Goal: Communication & Community: Participate in discussion

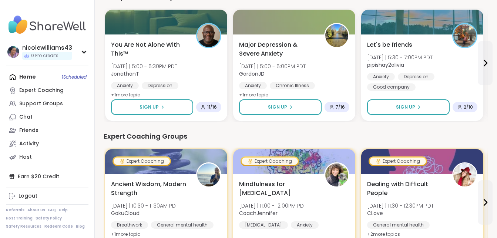
scroll to position [370, 0]
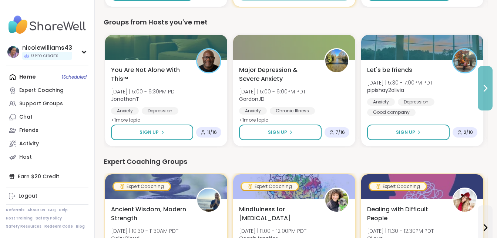
click at [486, 92] on icon at bounding box center [485, 88] width 9 height 9
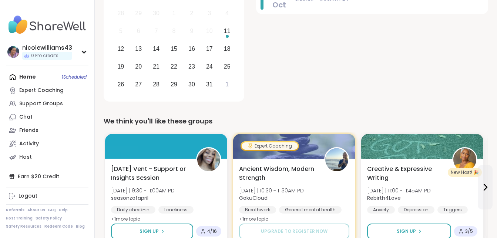
scroll to position [157, 0]
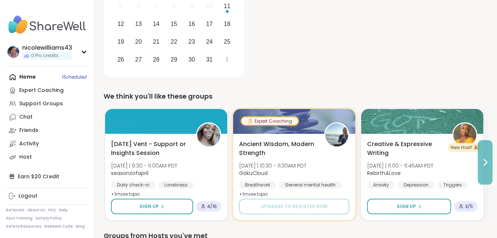
click at [489, 166] on icon at bounding box center [485, 162] width 9 height 9
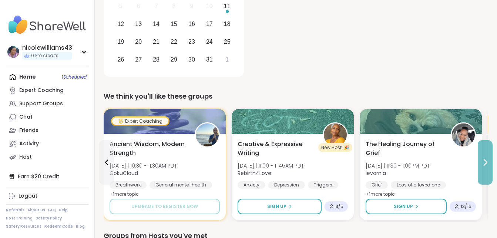
click at [489, 166] on icon at bounding box center [485, 162] width 9 height 9
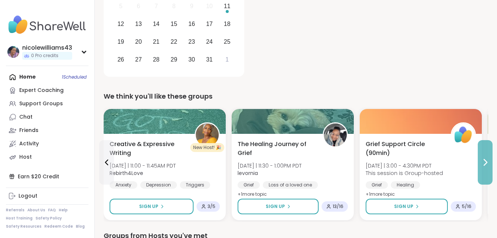
click at [489, 166] on icon at bounding box center [485, 162] width 9 height 9
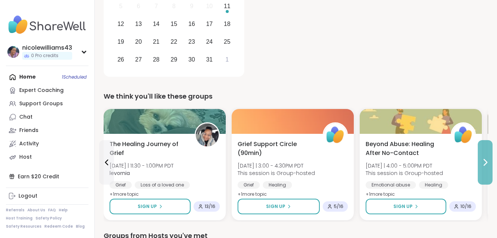
click at [489, 166] on icon at bounding box center [485, 162] width 9 height 9
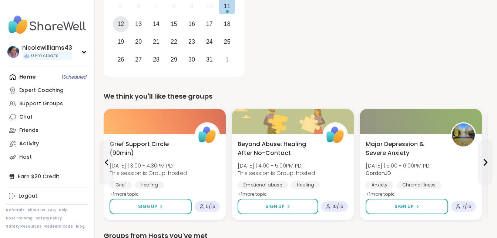
click at [124, 28] on div "12" at bounding box center [121, 24] width 16 height 16
click at [120, 26] on div "12" at bounding box center [120, 24] width 7 height 10
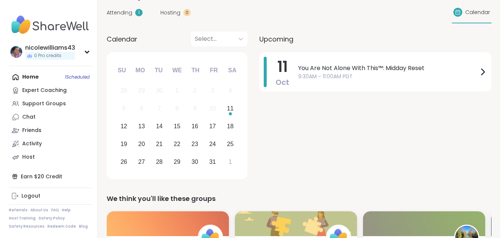
scroll to position [48, 0]
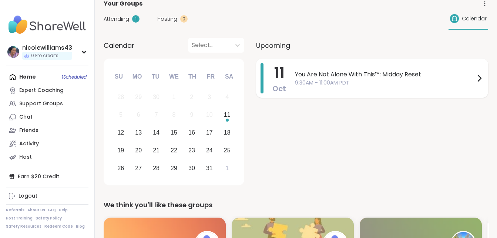
click at [375, 78] on span "You Are Not Alone With This™: Midday Reset" at bounding box center [385, 74] width 180 height 9
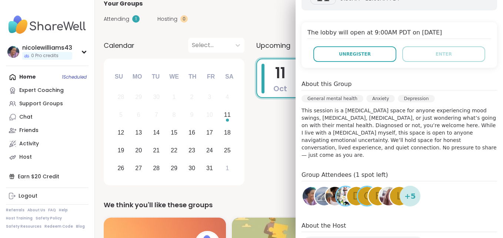
scroll to position [148, 0]
click at [489, 147] on div "[DATE] [DATE] 9:30AM - 11:00AM PDT Add to Calendar The lobby will open at 9:00A…" at bounding box center [398, 133] width 207 height 332
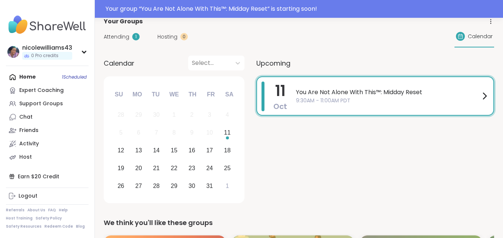
scroll to position [66, 0]
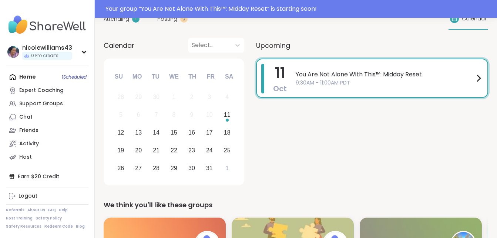
click at [318, 83] on span "9:30AM - 11:00AM PDT" at bounding box center [385, 83] width 178 height 8
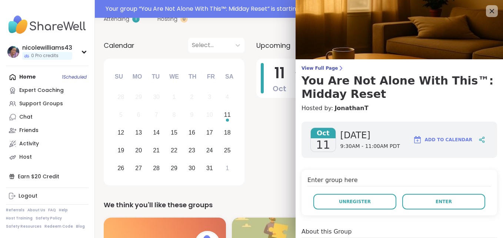
click at [445, 106] on h4 "Hosted by: [PERSON_NAME]" at bounding box center [398, 108] width 195 height 9
drag, startPoint x: 445, startPoint y: 106, endPoint x: 28, endPoint y: 114, distance: 416.6
click at [28, 114] on div "Chat" at bounding box center [25, 116] width 13 height 7
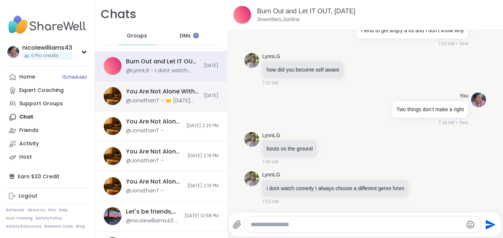
click at [188, 92] on div "You Are Not Alone With This™: Midday Reset, [DATE]" at bounding box center [162, 91] width 73 height 8
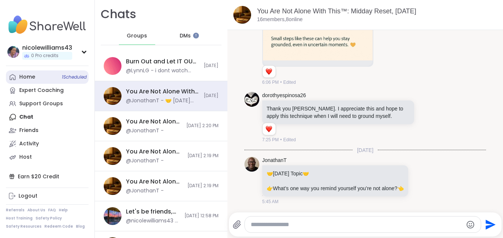
click at [37, 73] on link "Home 1 Scheduled" at bounding box center [47, 76] width 83 height 13
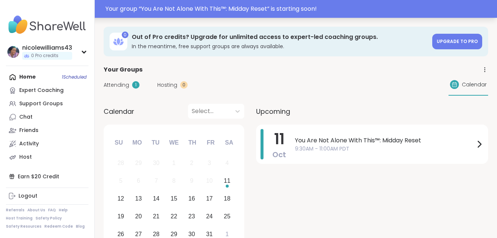
click at [141, 14] on div "Your group “ You Are Not Alone With This™: Midday Reset ” is starting soon!" at bounding box center [248, 9] width 497 height 18
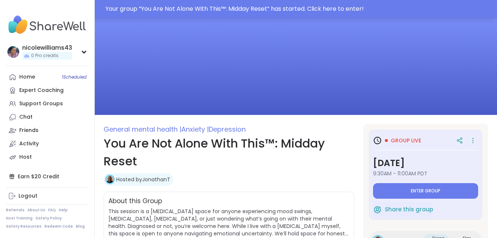
type textarea "*"
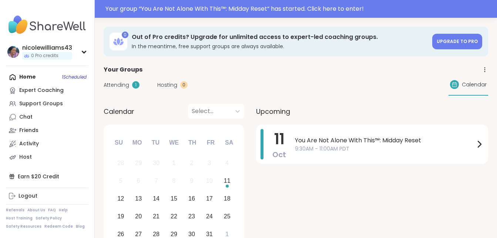
click at [19, 117] on div "Chat" at bounding box center [25, 116] width 13 height 7
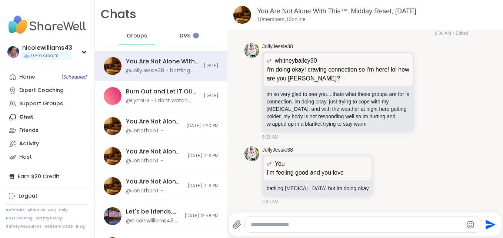
click at [180, 39] on span "DMs" at bounding box center [185, 35] width 11 height 7
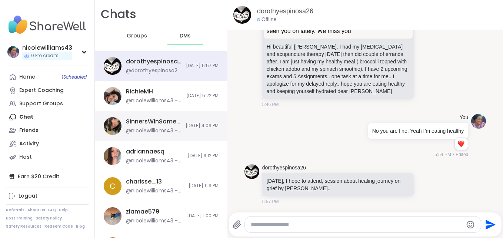
click at [154, 136] on div "SinnersWinSometimes @nicolewilliams43 - That is good 10/10/2025, 4:06 PM" at bounding box center [161, 126] width 133 height 30
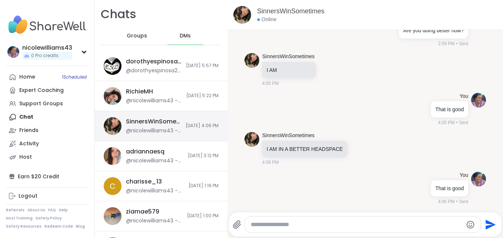
scroll to position [1083, 0]
click at [325, 225] on textarea "Type your message" at bounding box center [357, 224] width 212 height 7
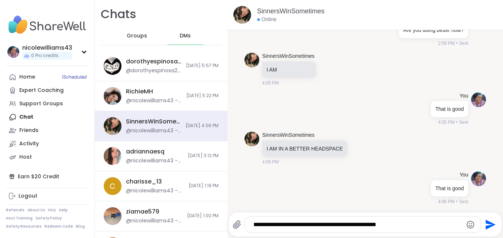
click at [401, 223] on textarea "**********" at bounding box center [356, 224] width 206 height 7
type textarea "**********"
click at [483, 225] on icon "Send" at bounding box center [489, 224] width 12 height 12
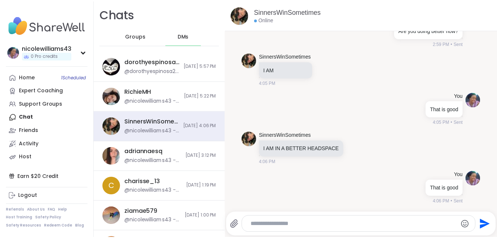
scroll to position [1138, 0]
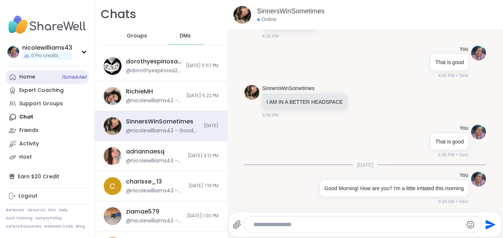
click at [21, 80] on div "Home 1 Scheduled" at bounding box center [27, 76] width 16 height 7
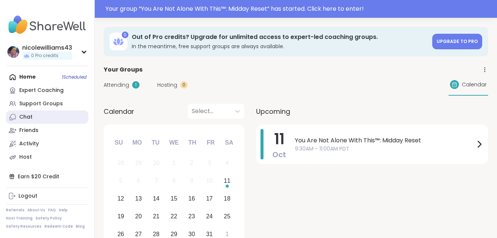
click at [22, 116] on div "Chat" at bounding box center [25, 116] width 13 height 7
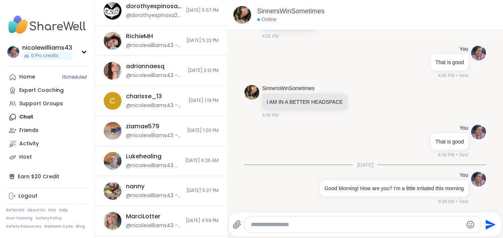
scroll to position [92, 0]
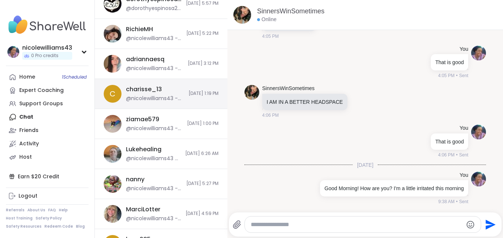
click at [160, 107] on div "c charisse_13 @nicolewilliams43 - Are u going to Jonathan’s session tonight 10/…" at bounding box center [161, 94] width 133 height 30
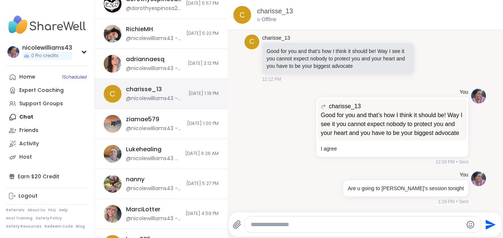
scroll to position [1671, 0]
click at [262, 223] on textarea "Type your message" at bounding box center [357, 224] width 212 height 7
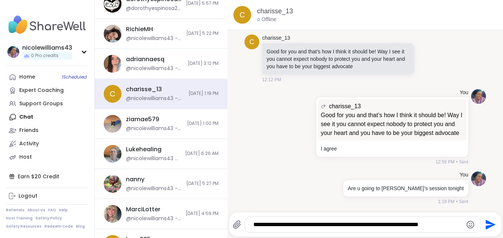
type textarea "**********"
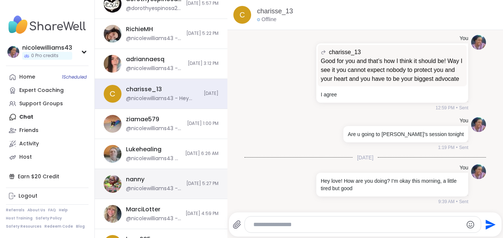
click at [157, 181] on div "nanny @nicolewilliams43 - aww im so happy for you" at bounding box center [154, 183] width 56 height 17
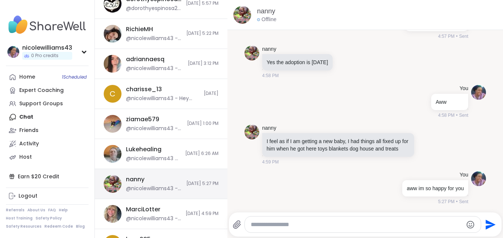
scroll to position [0, 0]
click at [273, 226] on textarea "Type your message" at bounding box center [357, 224] width 212 height 7
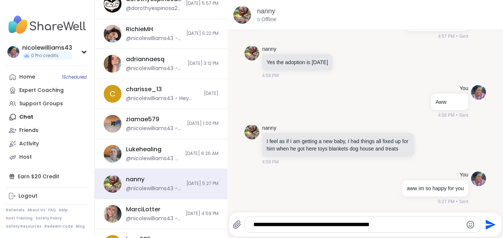
type textarea "**********"
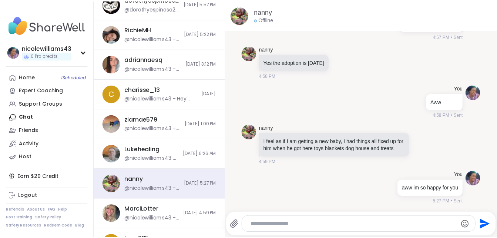
scroll to position [4787, 0]
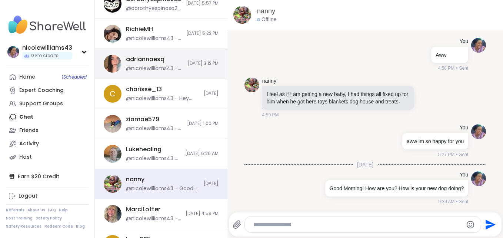
drag, startPoint x: 265, startPoint y: 159, endPoint x: 153, endPoint y: 73, distance: 141.7
click at [170, 84] on div "Chats Groups DMs SinnersWinSometimes @nicolewilliams43 - Good Morning! How are …" at bounding box center [299, 119] width 408 height 238
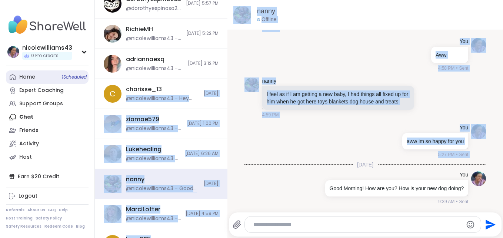
click at [19, 76] on div "Home 1 Scheduled" at bounding box center [27, 76] width 16 height 7
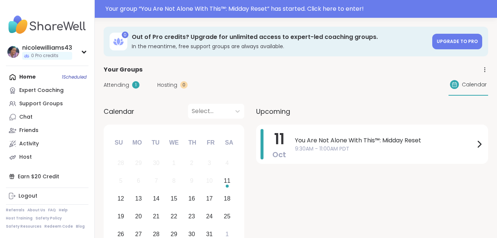
click at [25, 73] on div "Home 1 Scheduled Expert Coaching Support Groups Chat Friends Activity Host" at bounding box center [47, 116] width 83 height 93
click at [25, 117] on div "Chat" at bounding box center [25, 116] width 13 height 7
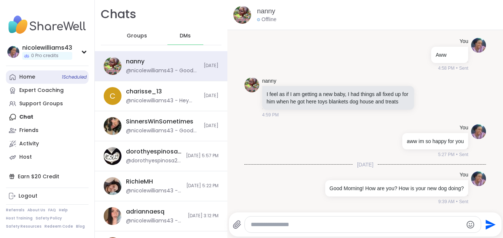
click at [41, 79] on link "Home 1 Scheduled" at bounding box center [47, 76] width 83 height 13
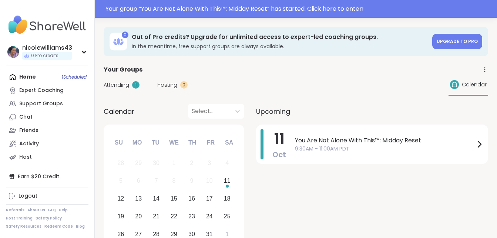
click at [29, 74] on div "Home 1 Scheduled Expert Coaching Support Groups Chat Friends Activity Host" at bounding box center [47, 116] width 83 height 93
click at [23, 119] on div "Chat" at bounding box center [25, 116] width 13 height 7
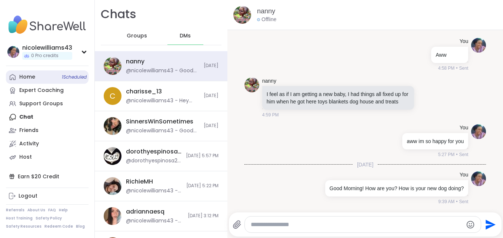
click at [37, 74] on link "Home 1 Scheduled" at bounding box center [47, 76] width 83 height 13
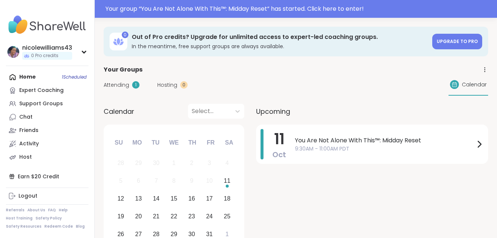
click at [41, 79] on div "Home 1 Scheduled Expert Coaching Support Groups Chat Friends Activity Host" at bounding box center [47, 116] width 83 height 93
click at [32, 77] on div "Home 1 Scheduled Expert Coaching Support Groups Chat Friends Activity Host" at bounding box center [47, 116] width 83 height 93
click at [26, 76] on div "Home 1 Scheduled Expert Coaching Support Groups Chat Friends Activity Host" at bounding box center [47, 116] width 83 height 93
click at [20, 117] on div "Chat" at bounding box center [25, 116] width 13 height 7
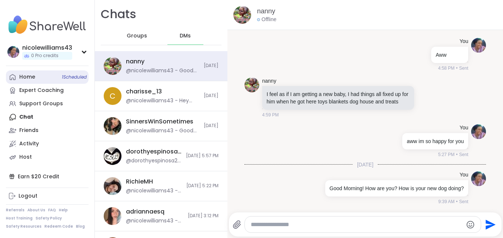
click at [28, 77] on div "Home 1 Scheduled" at bounding box center [27, 76] width 16 height 7
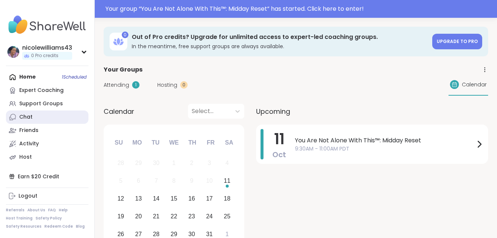
click at [26, 118] on div "Chat" at bounding box center [25, 116] width 13 height 7
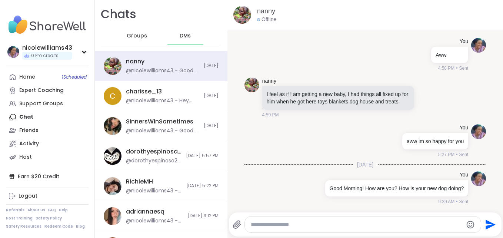
drag, startPoint x: 130, startPoint y: 36, endPoint x: 124, endPoint y: 33, distance: 7.1
click at [124, 33] on div "Groups" at bounding box center [137, 36] width 36 height 18
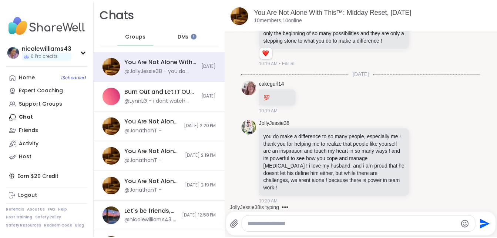
scroll to position [3879, 0]
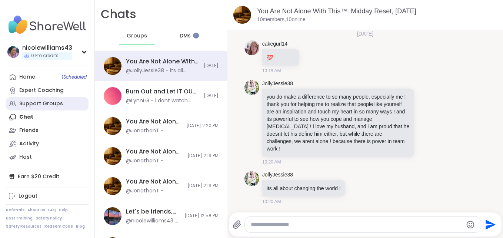
click at [37, 100] on div "Support Groups" at bounding box center [41, 103] width 44 height 7
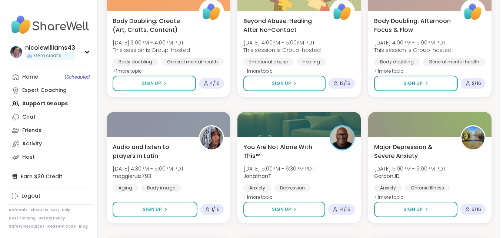
scroll to position [870, 0]
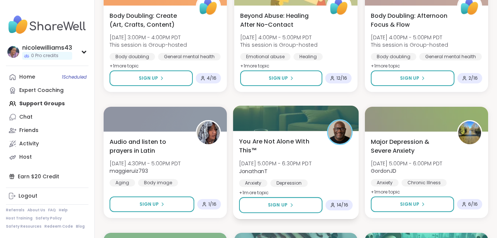
click at [267, 140] on span "You Are Not Alone With This™" at bounding box center [279, 146] width 80 height 18
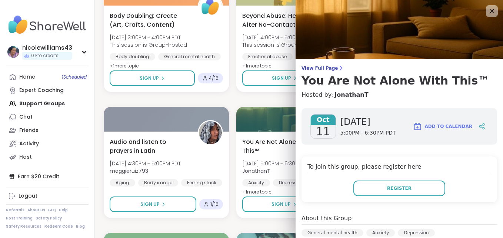
click at [487, 90] on div "View Full Page You Are Not Alone With This™ Hosted by: JonathanT" at bounding box center [398, 82] width 207 height 34
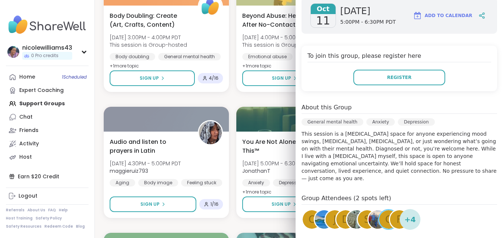
scroll to position [148, 0]
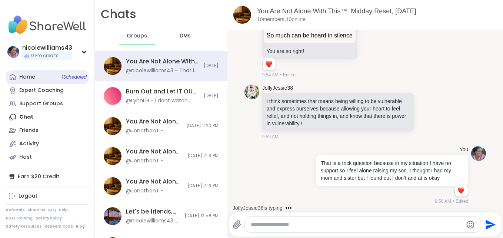
click at [22, 77] on div "Home 1 Scheduled" at bounding box center [27, 76] width 16 height 7
